Goal: Communication & Community: Answer question/provide support

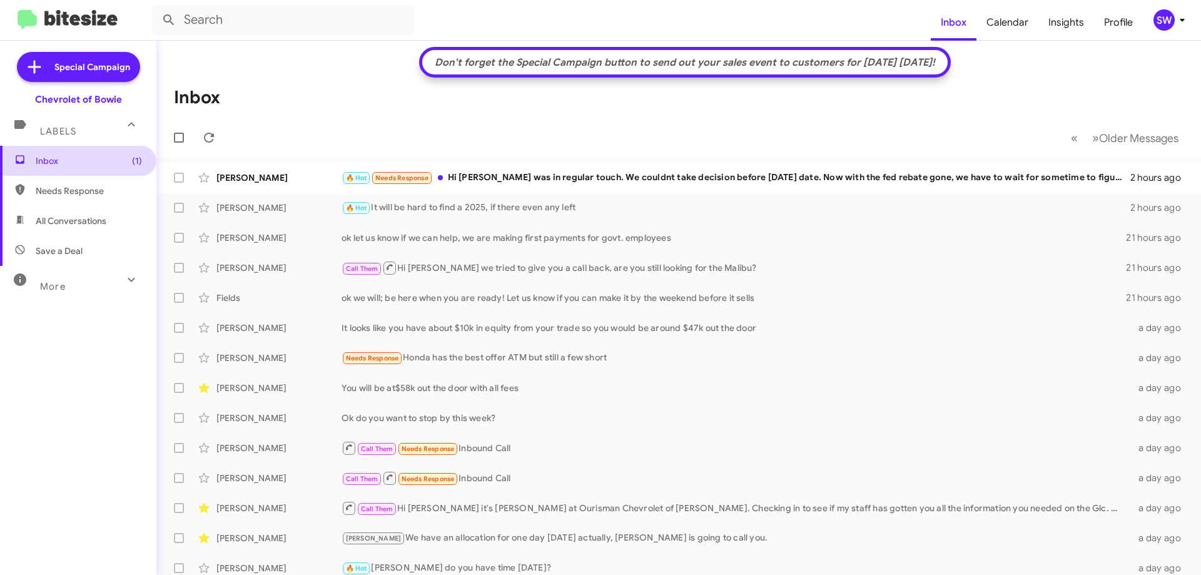
click at [57, 159] on span "Inbox (1)" at bounding box center [89, 161] width 106 height 13
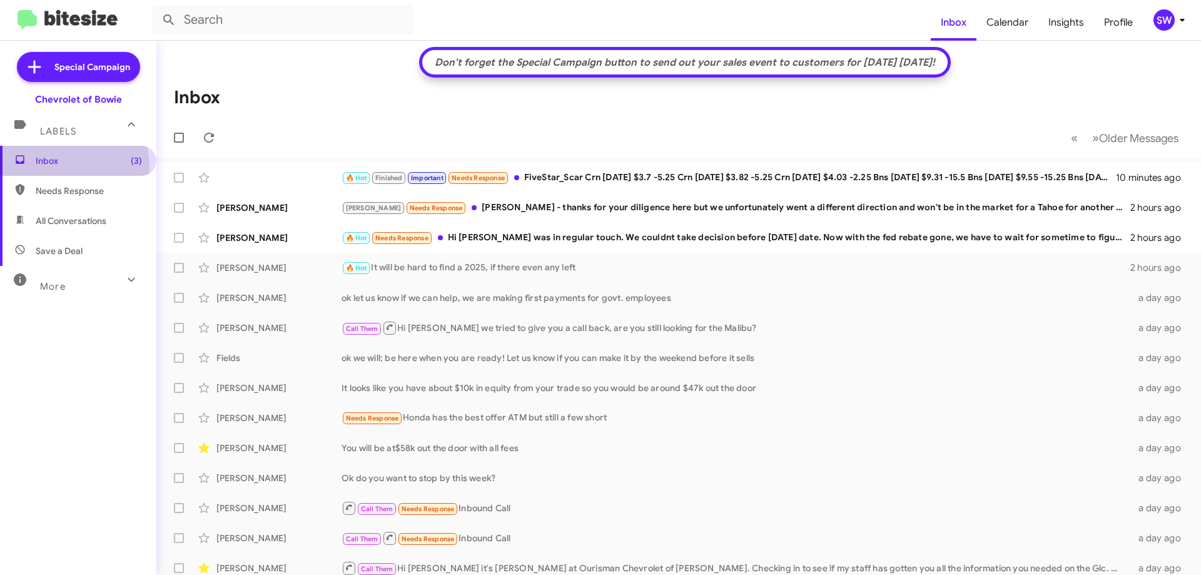
click at [55, 168] on span "Inbox (3)" at bounding box center [78, 161] width 156 height 30
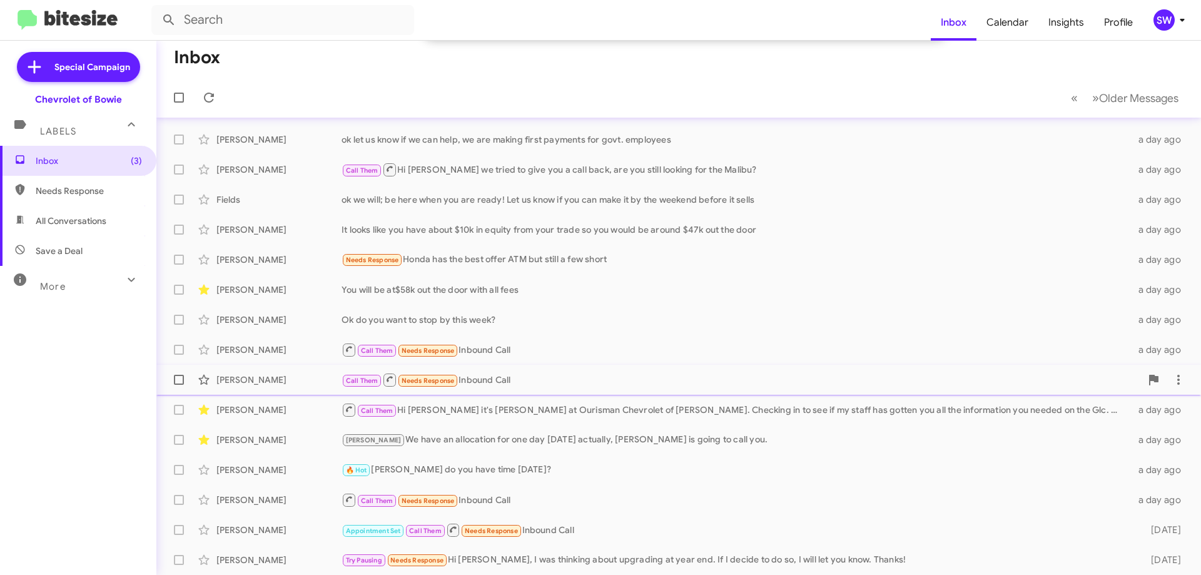
scroll to position [188, 0]
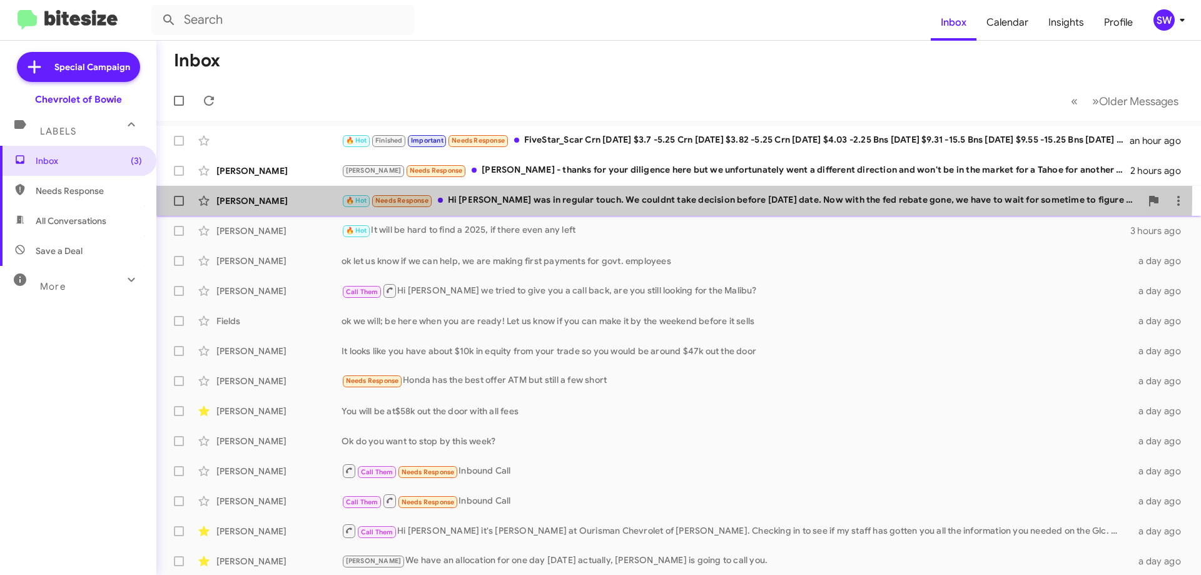
drag, startPoint x: 531, startPoint y: 195, endPoint x: 575, endPoint y: 198, distance: 43.9
click at [532, 195] on div "🔥 Hot Needs Response Hi [PERSON_NAME] was in regular touch. We couldnt take dec…" at bounding box center [742, 200] width 800 height 14
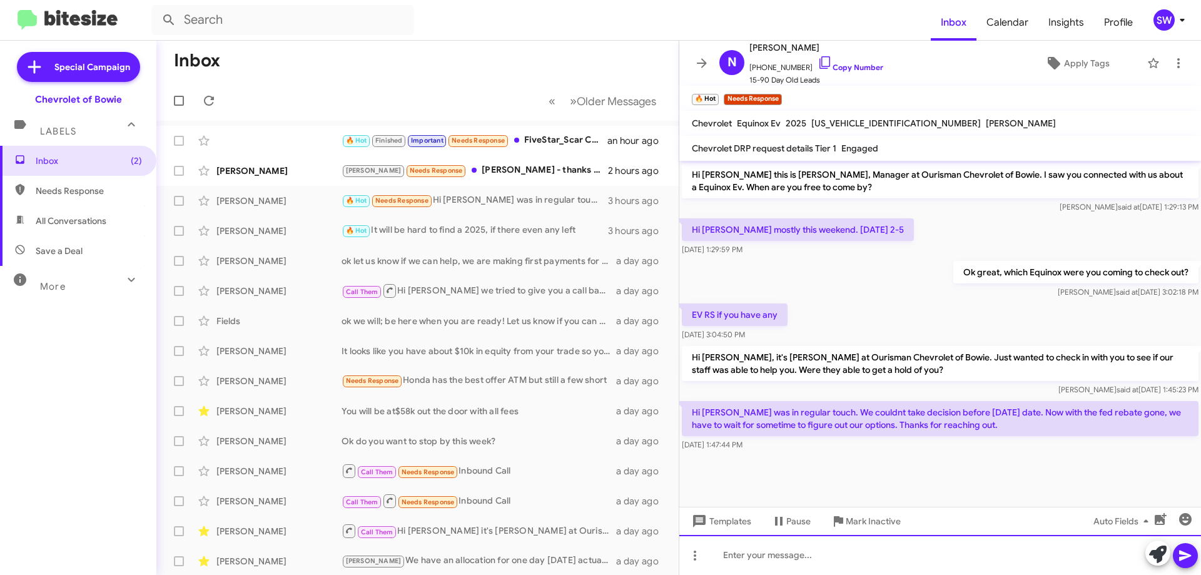
click at [760, 566] on div at bounding box center [941, 555] width 522 height 40
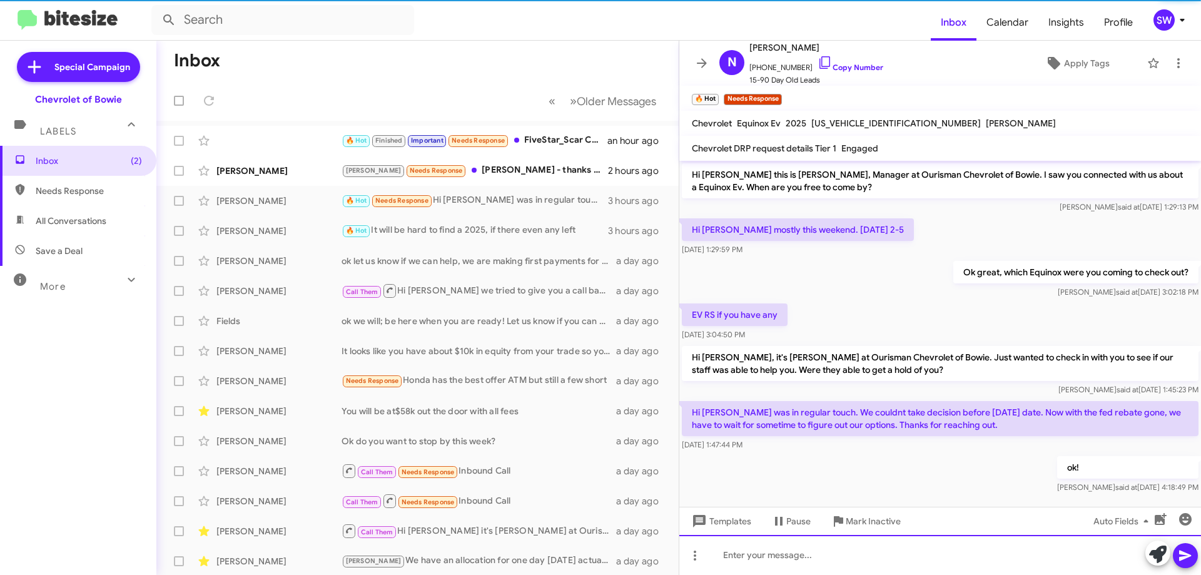
scroll to position [11, 0]
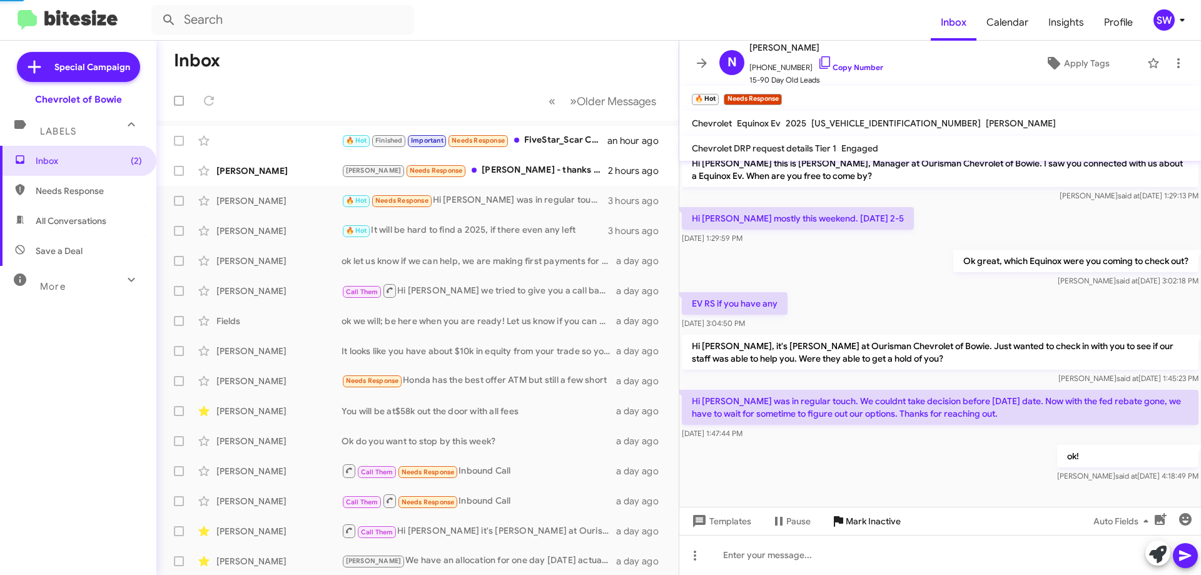
click at [846, 520] on span "Mark Inactive" at bounding box center [873, 521] width 55 height 23
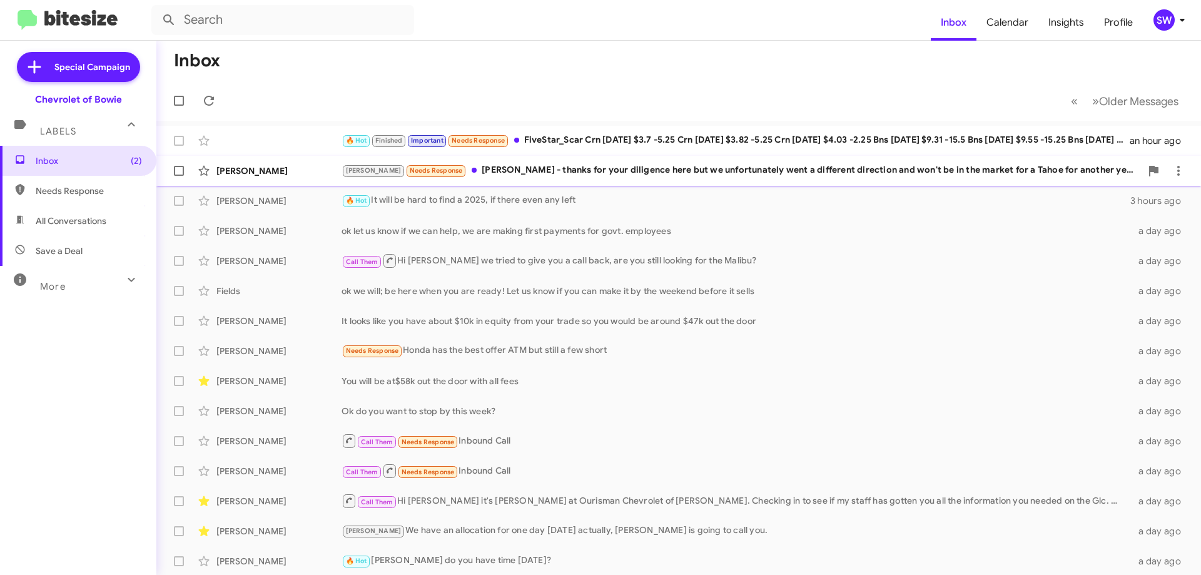
click at [580, 175] on div "Brian Needs Response Stephanie - thanks for your diligence here but we unfortun…" at bounding box center [742, 170] width 800 height 14
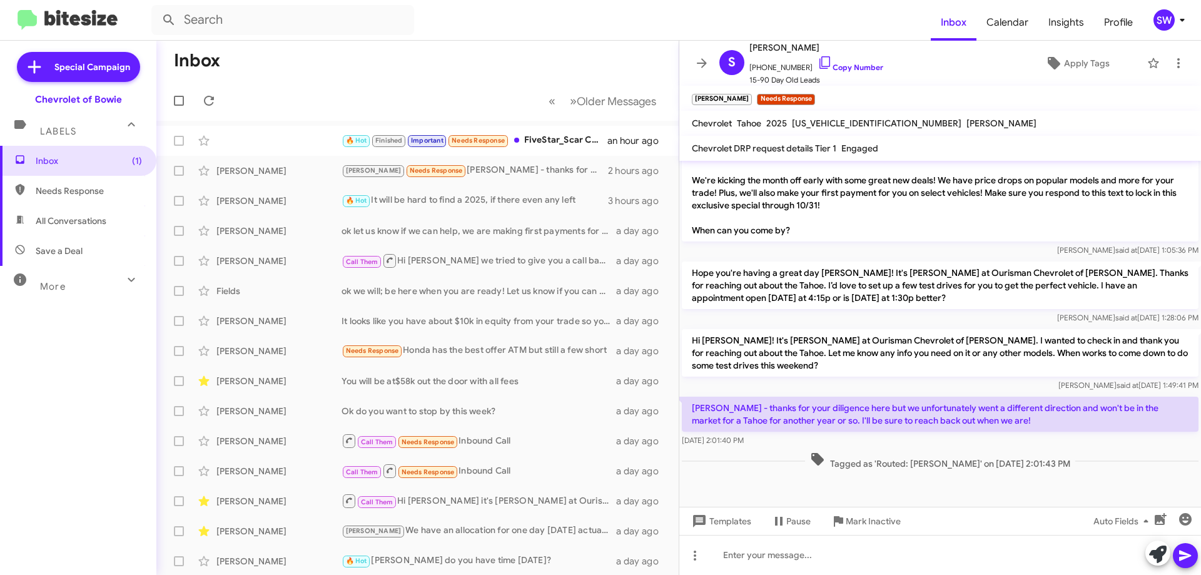
scroll to position [575, 0]
click at [818, 60] on icon at bounding box center [825, 62] width 15 height 15
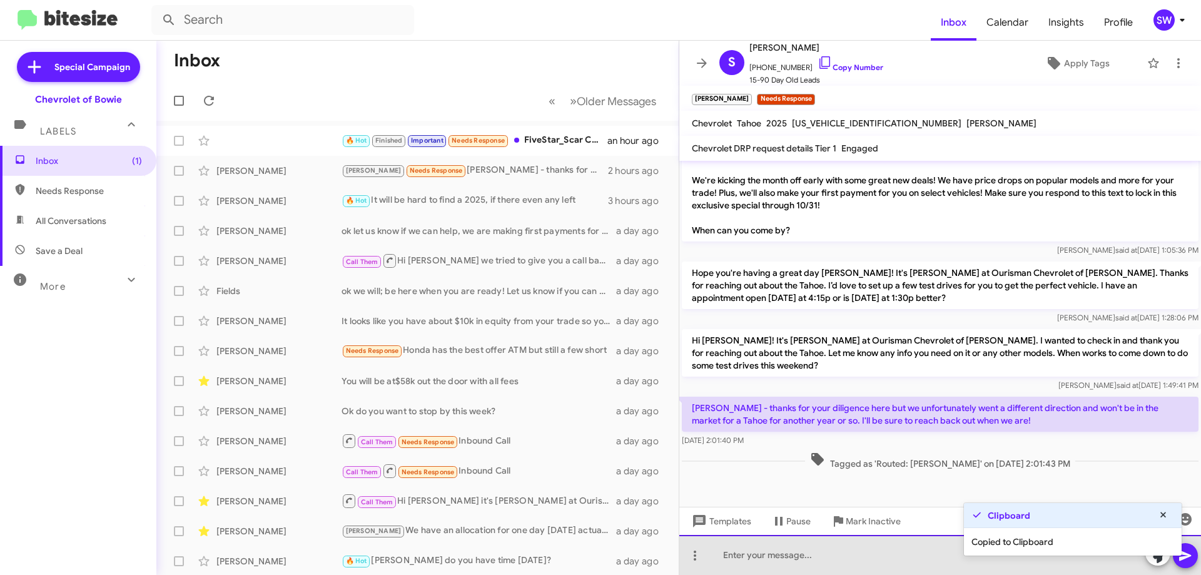
click at [827, 544] on div at bounding box center [941, 555] width 522 height 40
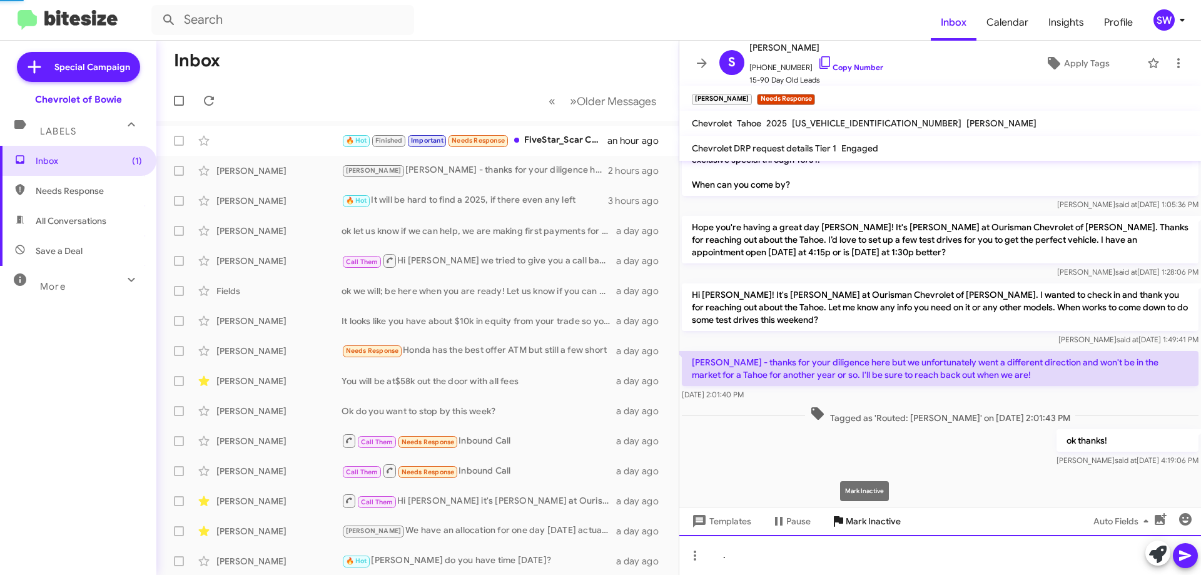
scroll to position [621, 0]
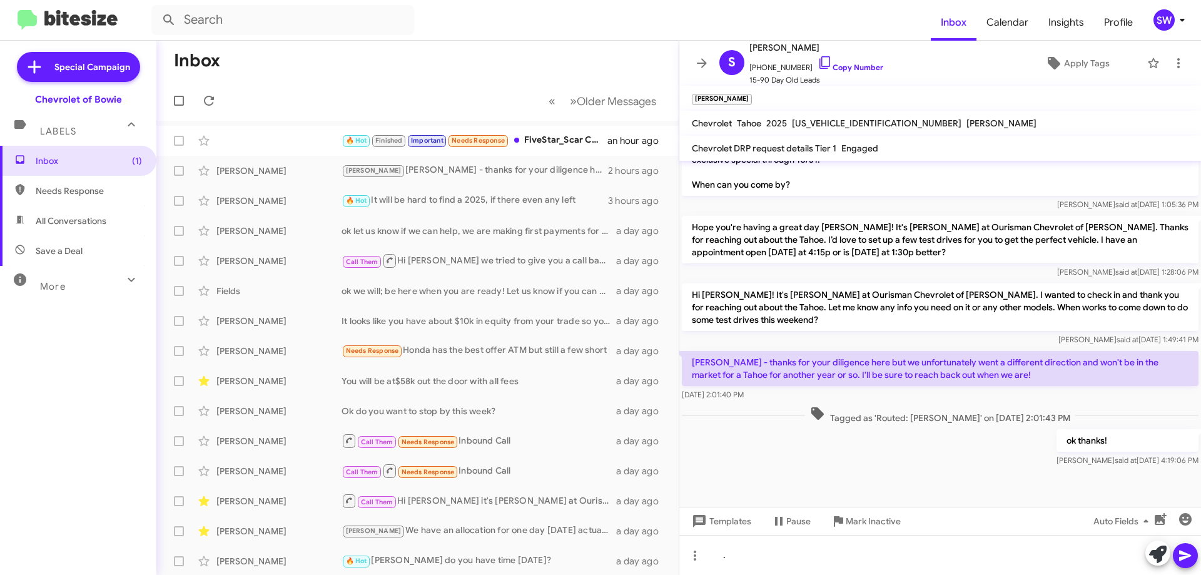
drag, startPoint x: 818, startPoint y: 62, endPoint x: 835, endPoint y: 103, distance: 44.6
click at [818, 63] on icon at bounding box center [825, 62] width 15 height 15
click at [1158, 514] on icon at bounding box center [1163, 515] width 11 height 9
drag, startPoint x: 874, startPoint y: 529, endPoint x: 1062, endPoint y: 507, distance: 188.9
click at [869, 526] on span "Mark Inactive" at bounding box center [873, 521] width 55 height 23
